Goal: Information Seeking & Learning: Learn about a topic

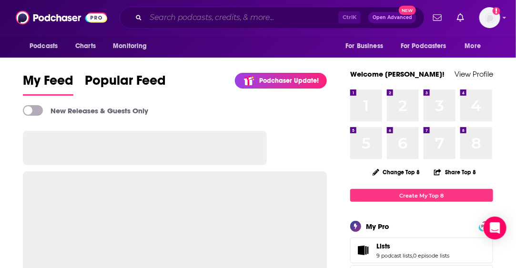
drag, startPoint x: 0, startPoint y: 0, endPoint x: 257, endPoint y: 14, distance: 257.8
click at [257, 14] on input "Search podcasts, credits, & more..." at bounding box center [242, 17] width 193 height 15
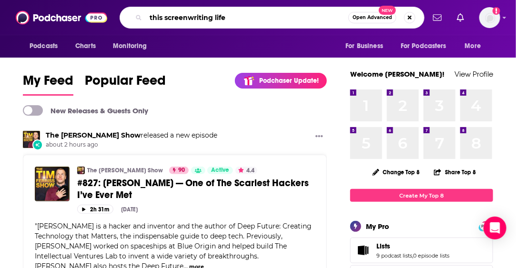
type input "this screenwriting life"
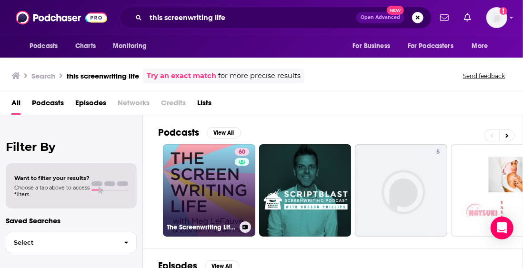
click at [218, 175] on link "60 The Screenwriting Life with [PERSON_NAME] and [PERSON_NAME]" at bounding box center [209, 190] width 92 height 92
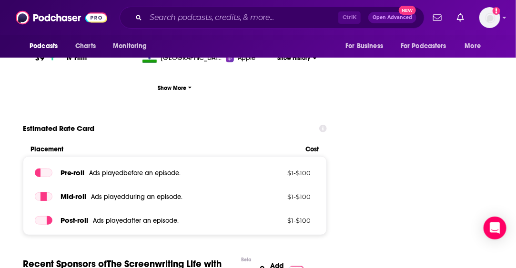
scroll to position [1382, 0]
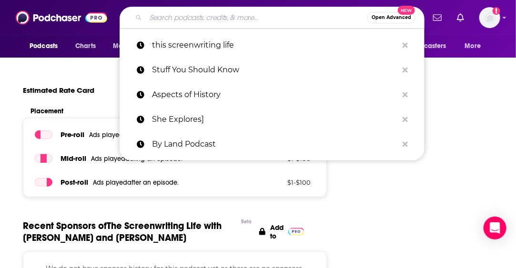
click at [209, 16] on input "Search podcasts, credits, & more..." at bounding box center [257, 17] width 222 height 15
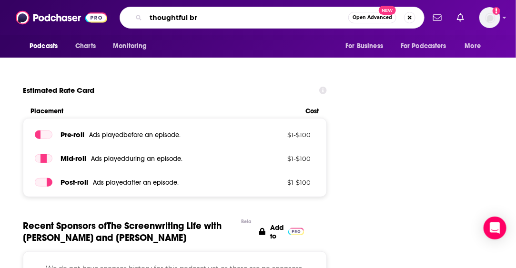
type input "thoughtful bro"
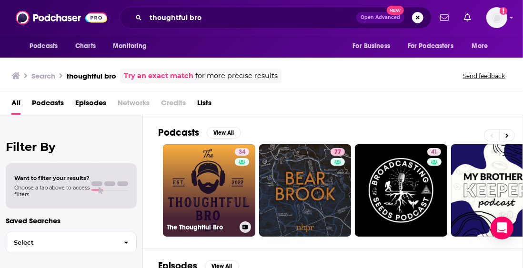
click at [190, 163] on link "34 The Thoughtful Bro" at bounding box center [209, 190] width 92 height 92
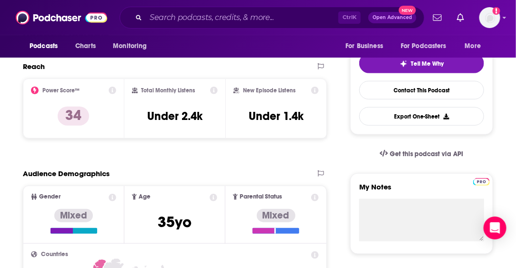
scroll to position [191, 0]
